Goal: Task Accomplishment & Management: Use online tool/utility

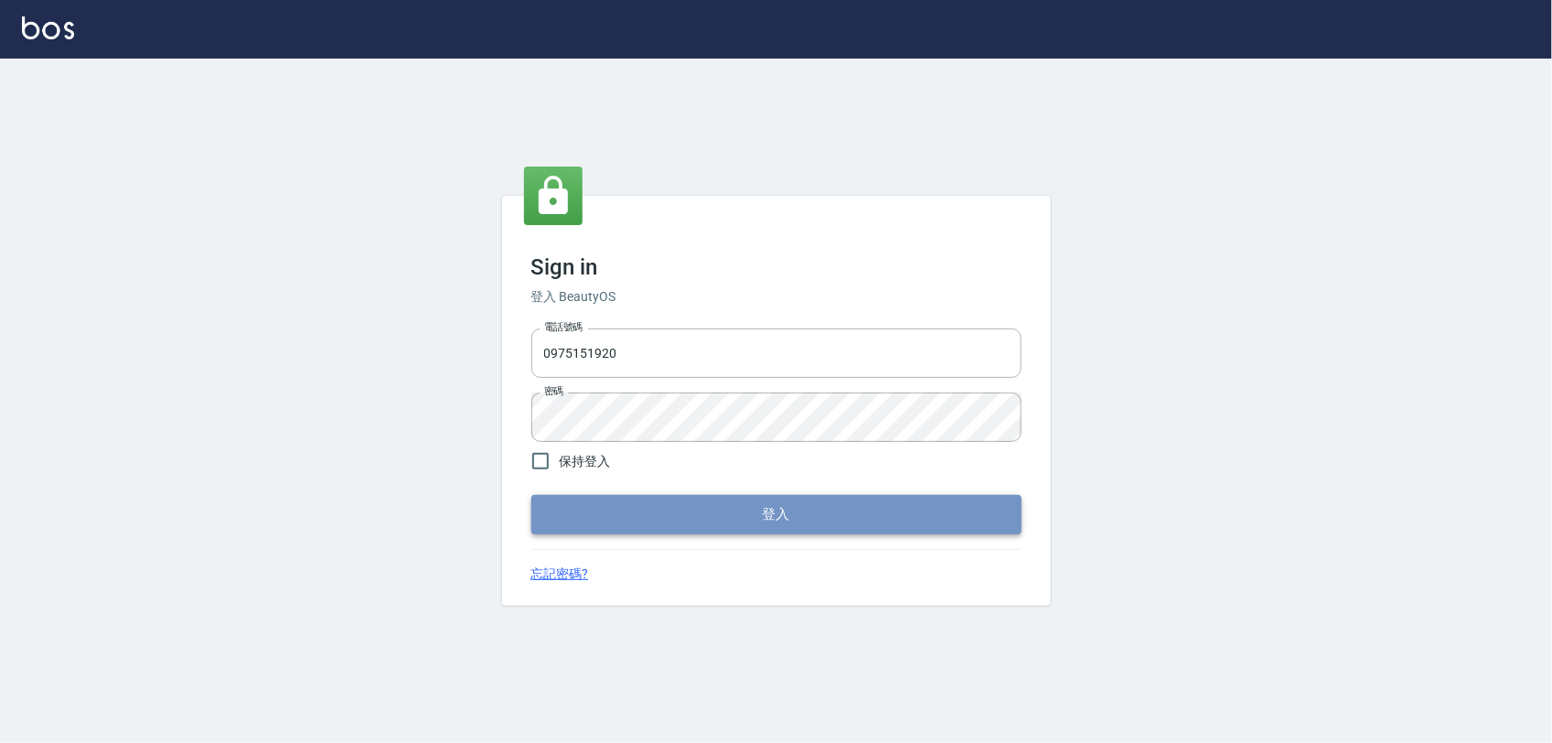
click at [823, 518] on button "登入" at bounding box center [777, 514] width 490 height 38
click at [793, 509] on button "登入" at bounding box center [777, 514] width 490 height 38
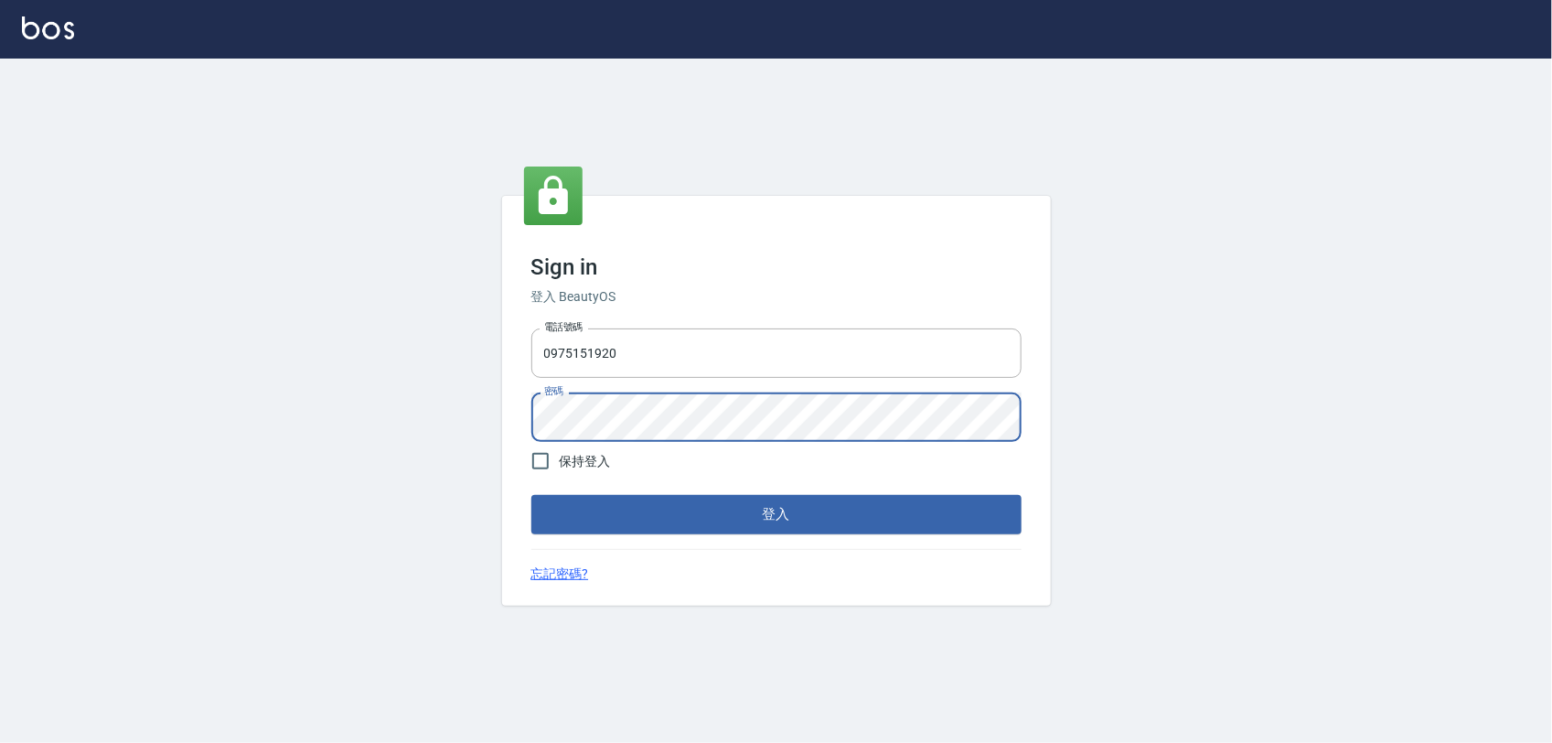
click at [532, 495] on button "登入" at bounding box center [777, 514] width 490 height 38
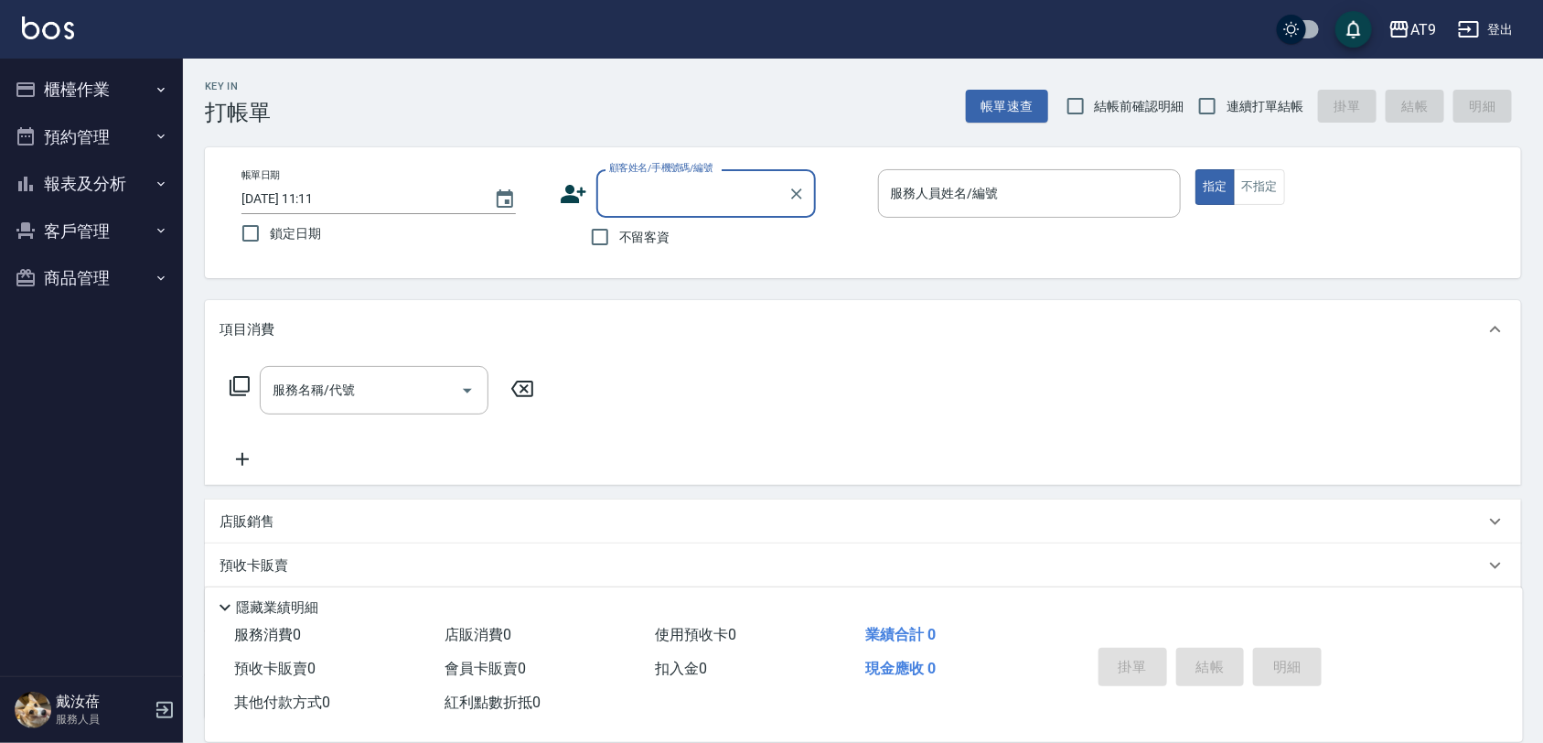
click at [87, 71] on button "櫃檯作業" at bounding box center [91, 90] width 168 height 48
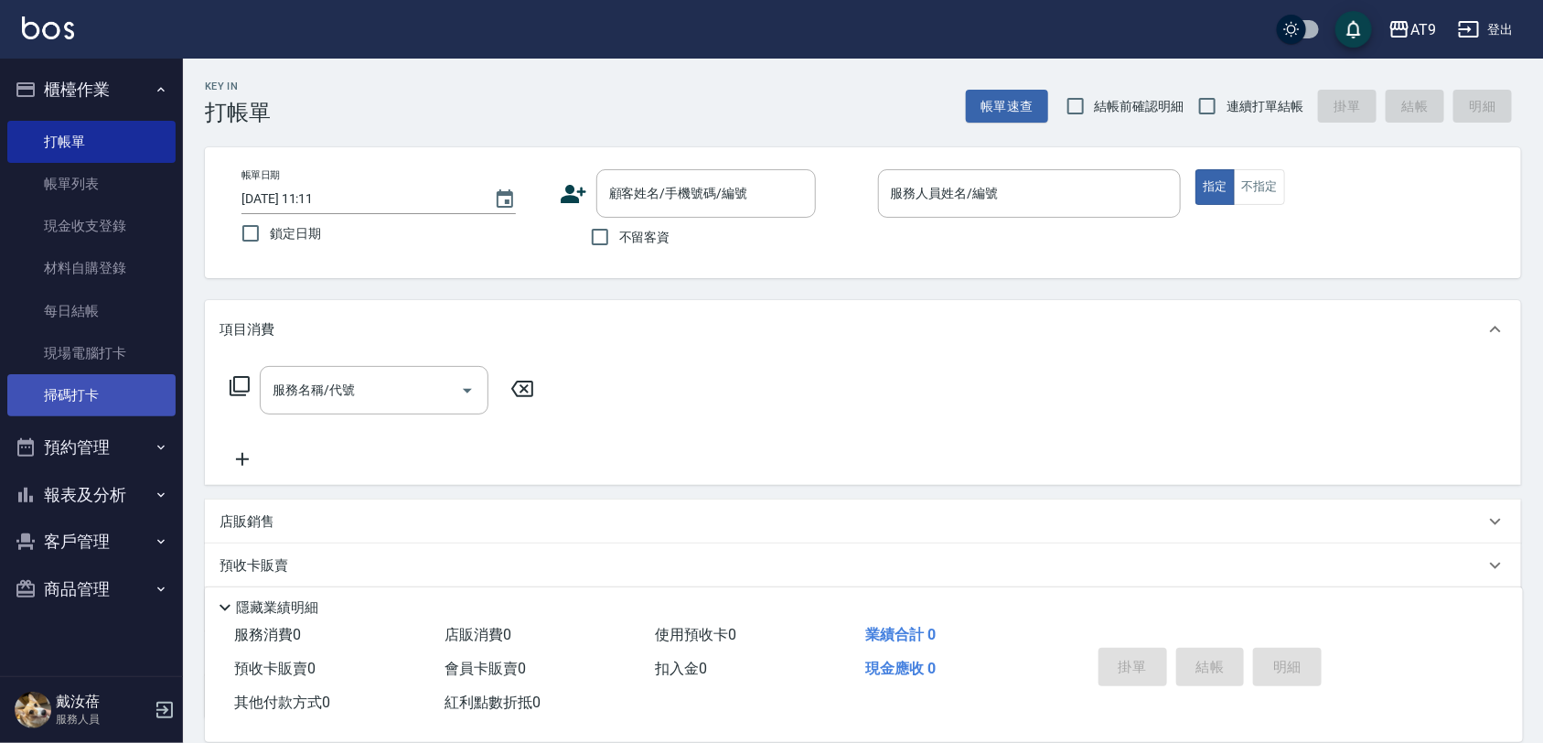
click at [75, 377] on link "掃碼打卡" at bounding box center [91, 395] width 168 height 42
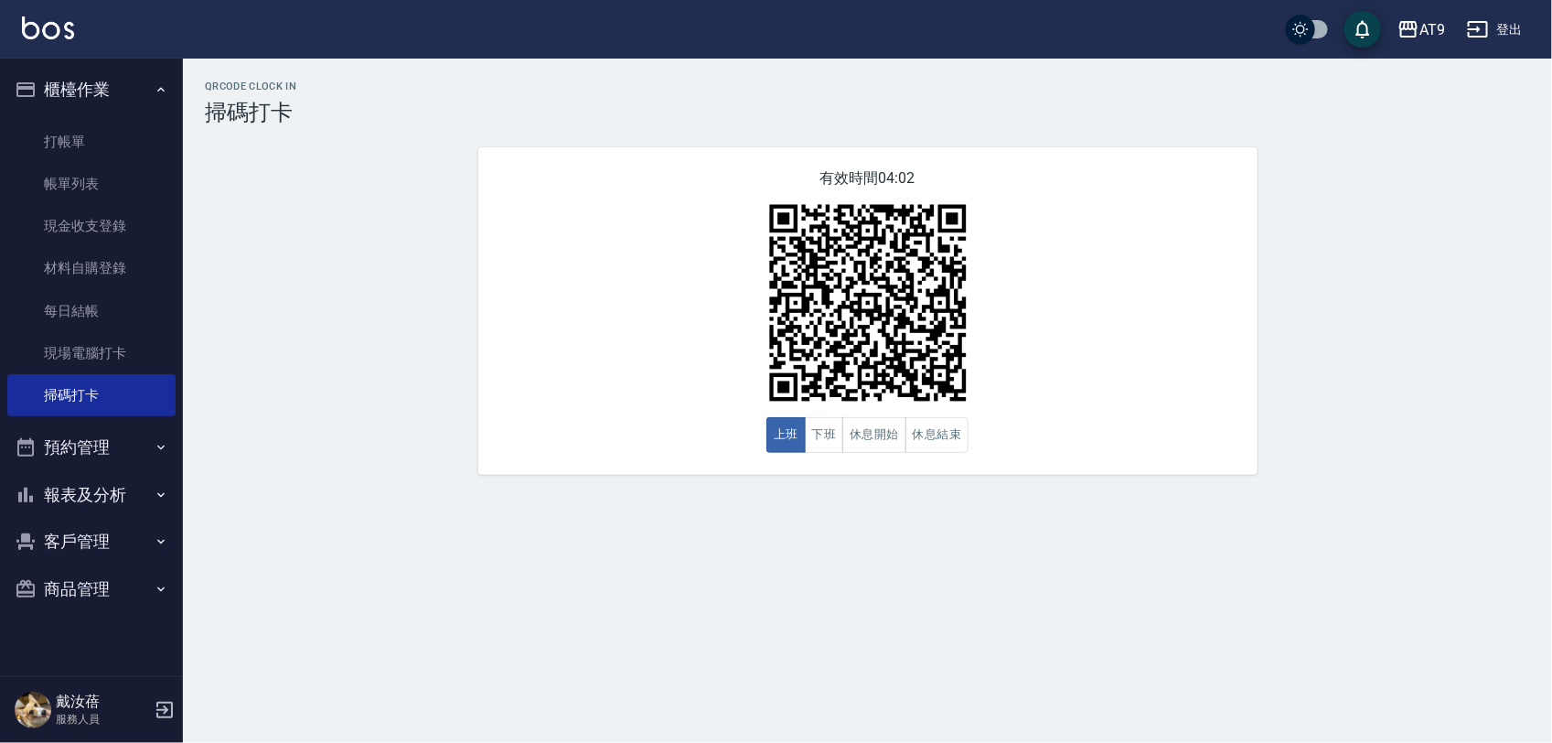
click at [1372, 657] on div "QRcode Clock In 掃碼打卡 有效時間 04:02 上班 下班 休息開始 休息結束" at bounding box center [776, 371] width 1552 height 743
